Goal: Task Accomplishment & Management: Complete application form

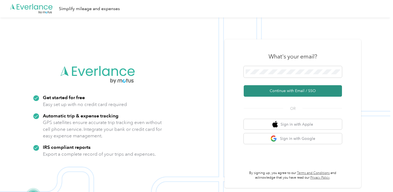
click at [302, 91] on button "Continue with Email / SSO" at bounding box center [293, 90] width 98 height 11
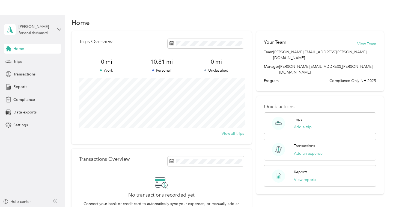
scroll to position [6, 0]
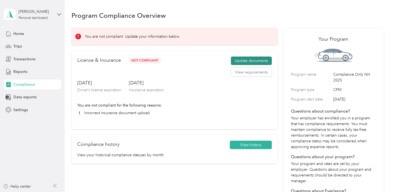
click at [259, 61] on button "Update documents" at bounding box center [251, 61] width 41 height 9
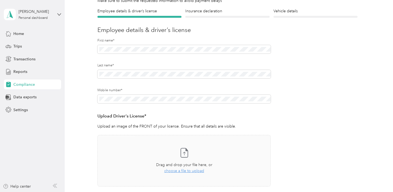
scroll to position [44, 0]
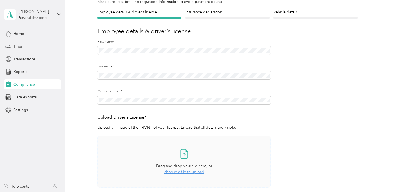
click at [181, 172] on span "choose a file to upload" at bounding box center [184, 172] width 40 height 5
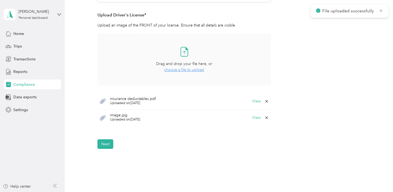
scroll to position [149, 0]
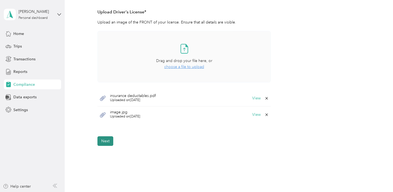
click at [104, 141] on button "Next" at bounding box center [105, 141] width 16 height 10
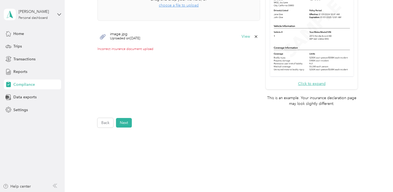
scroll to position [179, 0]
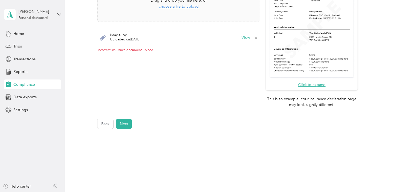
click at [125, 34] on span "image.jpg" at bounding box center [125, 35] width 30 height 4
click at [249, 38] on button "View" at bounding box center [246, 38] width 8 height 4
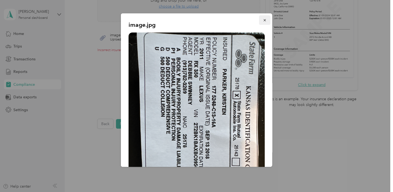
click at [265, 20] on icon "button" at bounding box center [265, 20] width 4 height 4
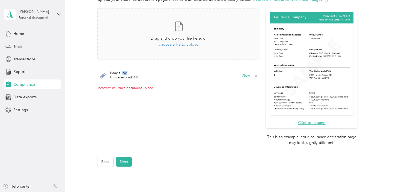
scroll to position [143, 0]
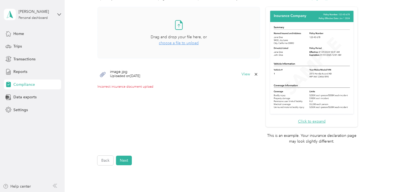
click at [186, 43] on span "choose a file to upload" at bounding box center [179, 43] width 40 height 5
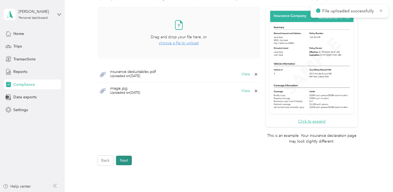
click at [125, 161] on button "Next" at bounding box center [124, 161] width 16 height 10
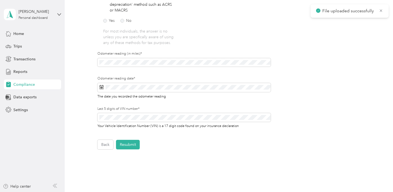
scroll to position [7, 0]
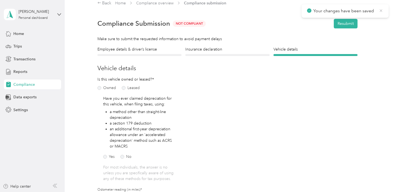
click at [382, 10] on icon at bounding box center [381, 10] width 4 height 5
